Goal: Task Accomplishment & Management: Use online tool/utility

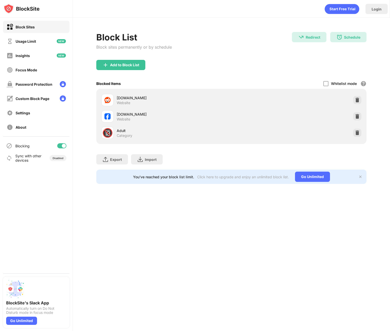
click at [64, 146] on div at bounding box center [64, 146] width 4 height 4
click at [62, 146] on div at bounding box center [61, 145] width 9 height 5
click at [82, 150] on div "Block List Block sites permanently or by schedule Redirect Redirect to [DOMAIN_…" at bounding box center [231, 108] width 317 height 180
click at [65, 147] on div at bounding box center [61, 145] width 9 height 5
click at [74, 147] on div "Block List Block sites permanently or by schedule Redirect Redirect to [DOMAIN_…" at bounding box center [231, 108] width 317 height 180
